Goal: Check status: Check status

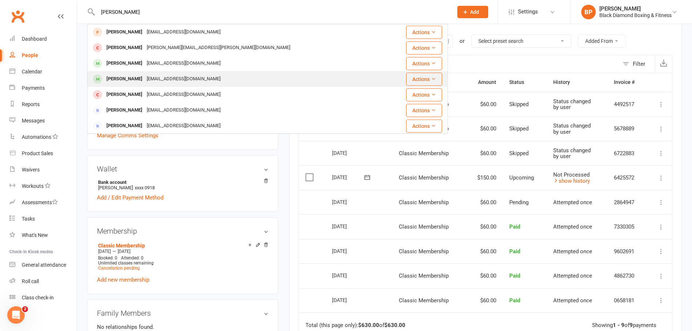
type input "[PERSON_NAME]"
click at [159, 77] on div "[EMAIL_ADDRESS][DOMAIN_NAME]" at bounding box center [184, 79] width 78 height 11
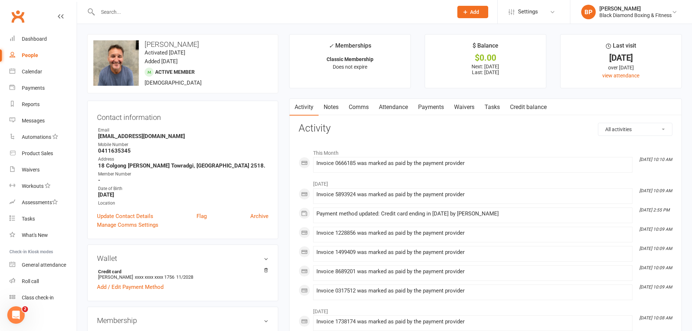
click at [437, 106] on link "Payments" at bounding box center [431, 107] width 36 height 17
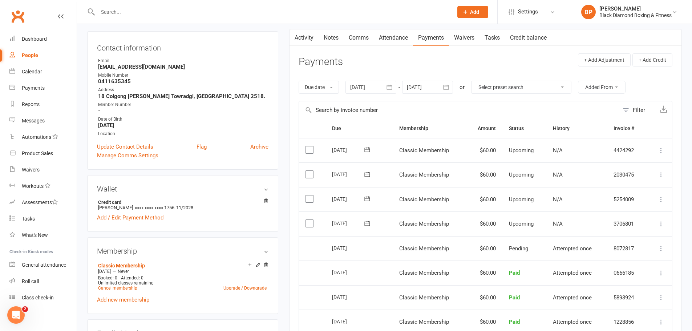
scroll to position [109, 0]
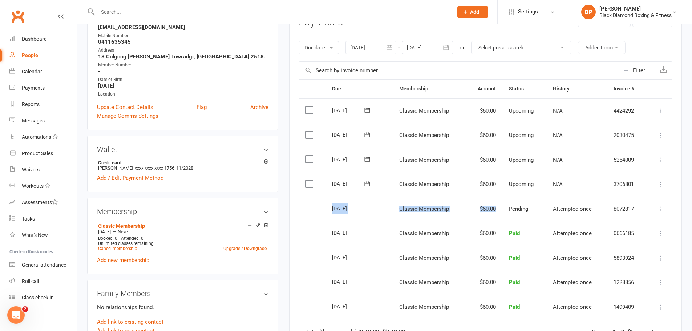
drag, startPoint x: 498, startPoint y: 209, endPoint x: 326, endPoint y: 207, distance: 172.2
click at [326, 207] on tr "Select this [DATE] [PERSON_NAME] Classic Membership $60.00 Pending Attempted on…" at bounding box center [485, 209] width 373 height 25
drag, startPoint x: 415, startPoint y: 73, endPoint x: 415, endPoint y: 68, distance: 4.7
click at [415, 70] on input "text" at bounding box center [459, 70] width 320 height 17
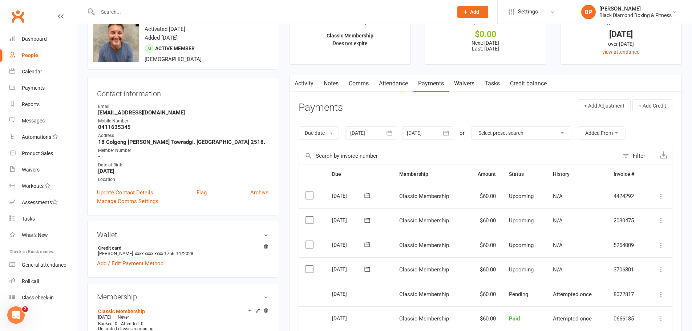
scroll to position [0, 0]
